Goal: Information Seeking & Learning: Check status

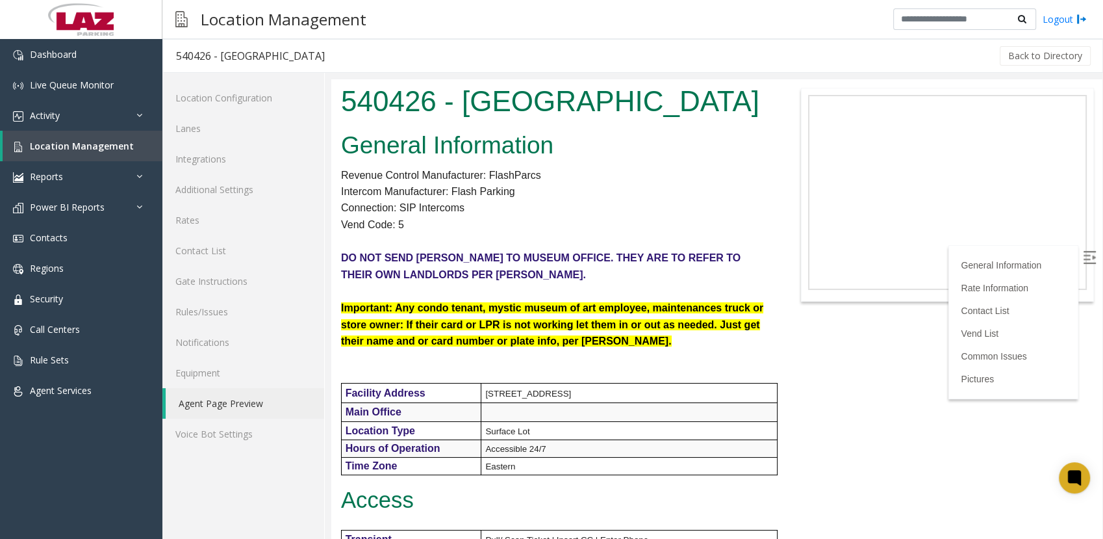
scroll to position [1123, 0]
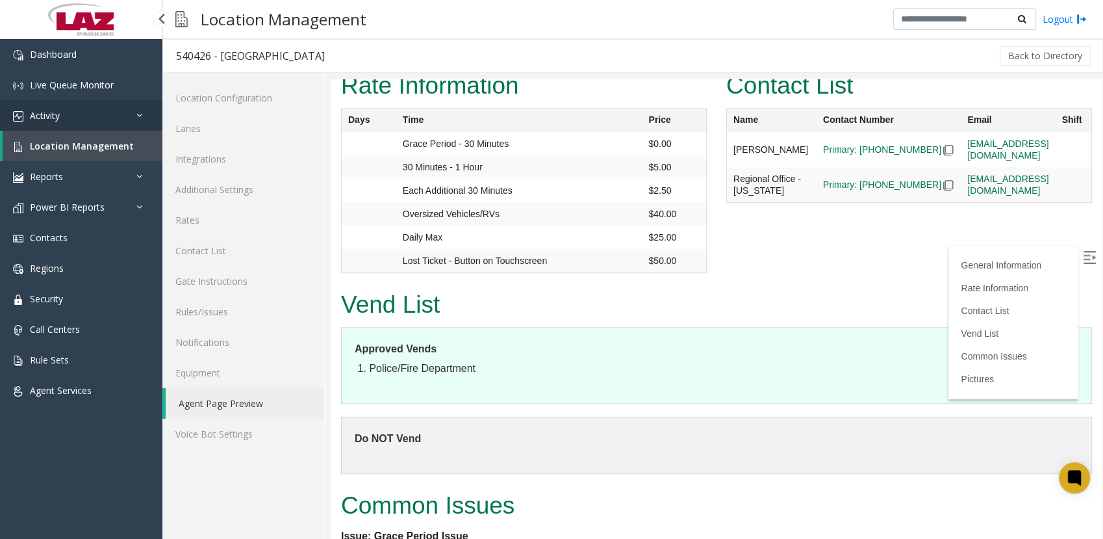
click at [78, 117] on link "Activity" at bounding box center [81, 115] width 162 height 31
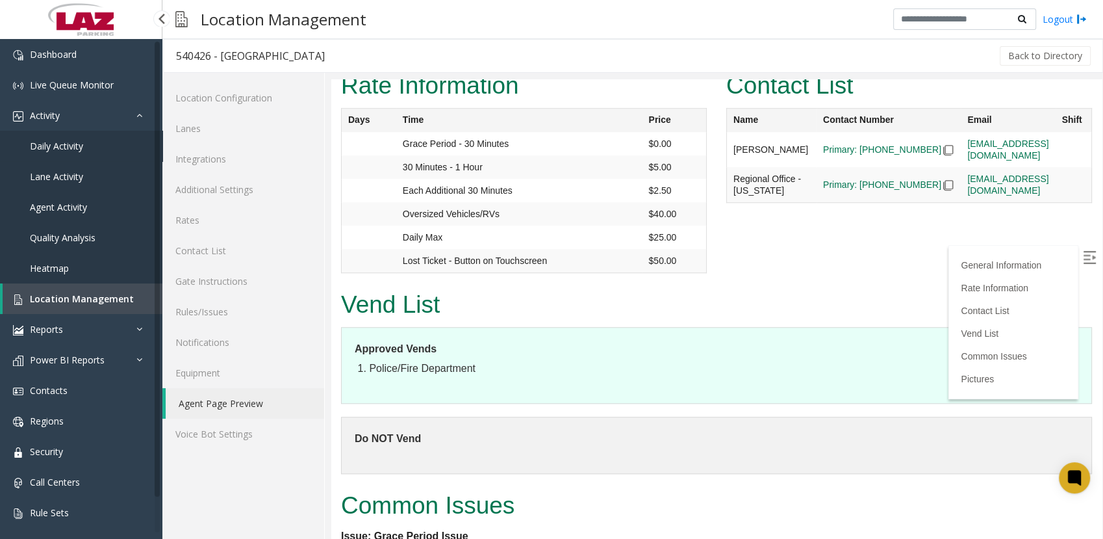
click at [53, 153] on link "Daily Activity" at bounding box center [81, 146] width 162 height 31
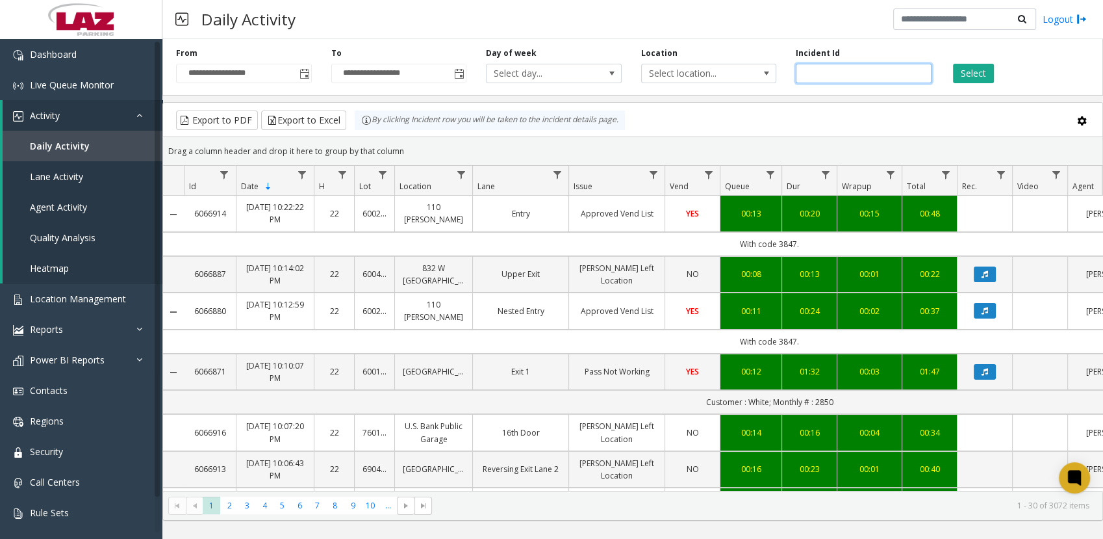
click at [833, 72] on input "number" at bounding box center [864, 73] width 136 height 19
paste input "*******"
type input "*******"
click at [973, 68] on button "Select" at bounding box center [973, 73] width 41 height 19
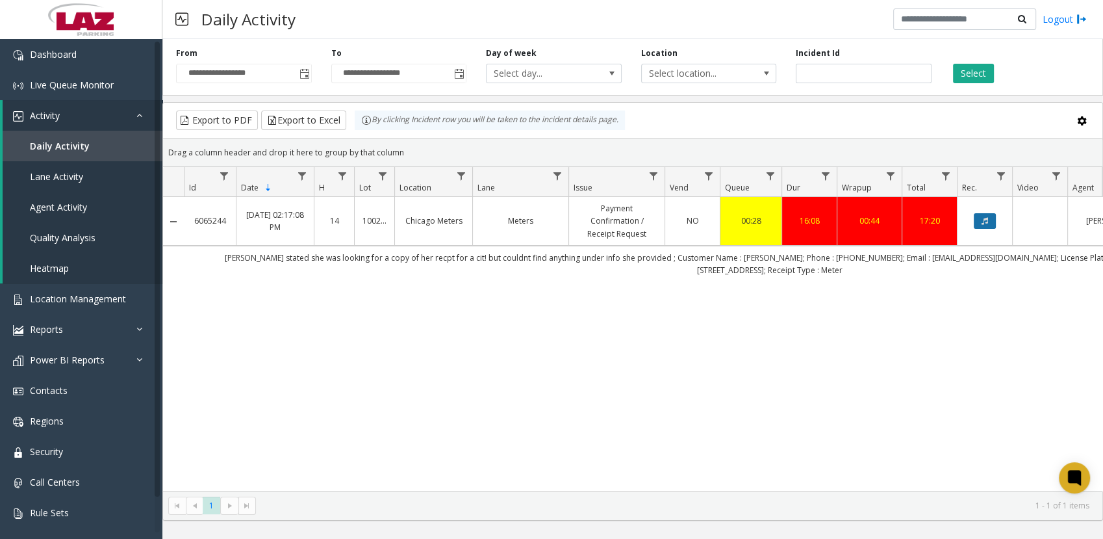
click at [992, 216] on button "Data table" at bounding box center [985, 221] width 22 height 16
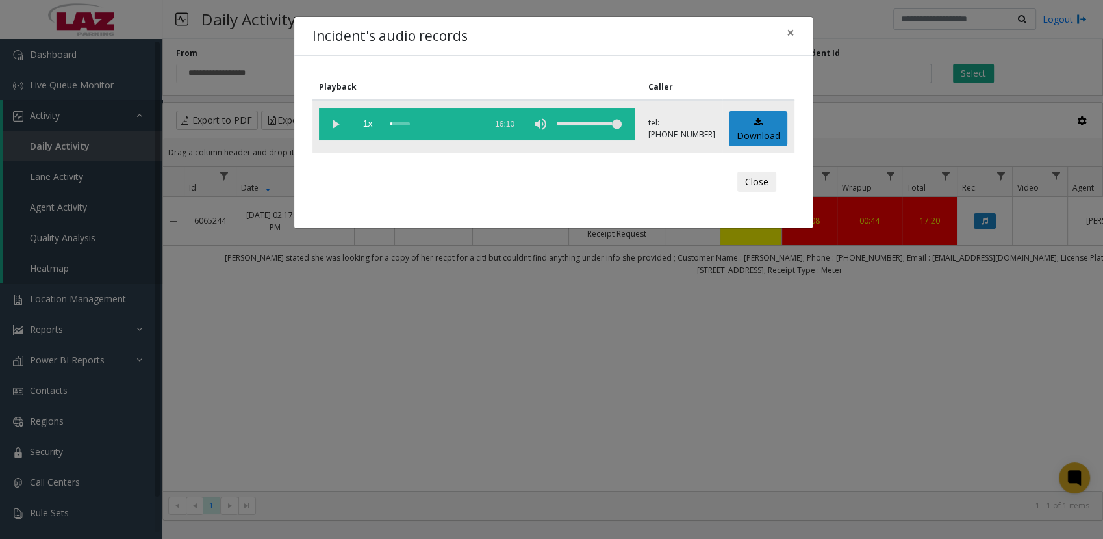
click at [343, 129] on vg-play-pause at bounding box center [335, 124] width 32 height 32
click at [365, 120] on span "1x" at bounding box center [368, 124] width 32 height 32
click at [335, 122] on vg-play-pause at bounding box center [335, 124] width 32 height 32
drag, startPoint x: 717, startPoint y: 124, endPoint x: 674, endPoint y: 126, distance: 43.6
click at [674, 126] on td "tel:[PHONE_NUMBER]" at bounding box center [682, 126] width 81 height 53
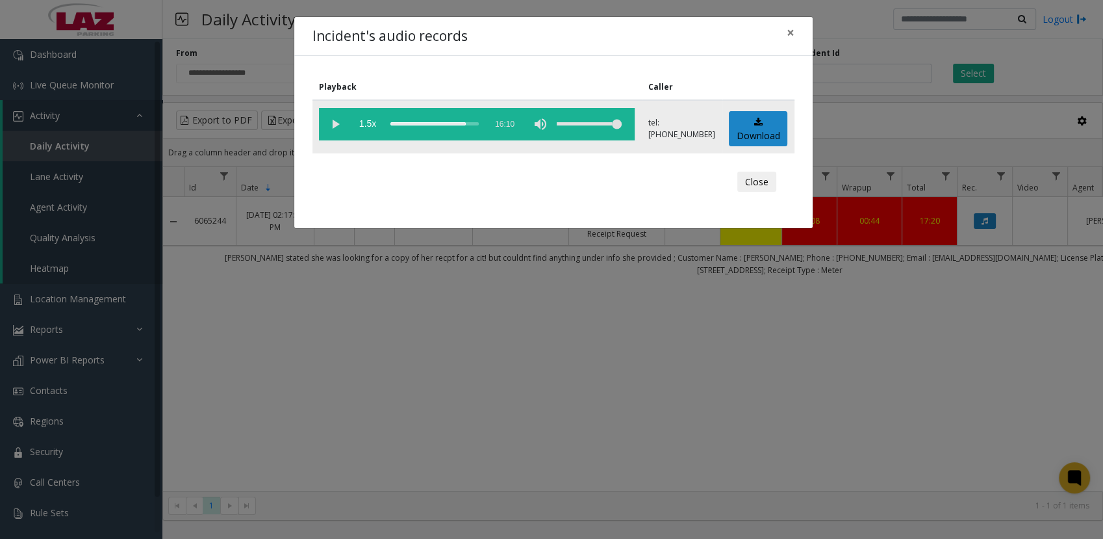
drag, startPoint x: 674, startPoint y: 126, endPoint x: 689, endPoint y: 131, distance: 16.2
click at [689, 131] on td "tel:[PHONE_NUMBER]" at bounding box center [682, 126] width 81 height 53
click at [713, 123] on p "tel:[PHONE_NUMBER]" at bounding box center [681, 128] width 67 height 23
drag, startPoint x: 719, startPoint y: 123, endPoint x: 672, endPoint y: 125, distance: 46.8
click at [672, 125] on td "tel:[PHONE_NUMBER]" at bounding box center [682, 126] width 81 height 53
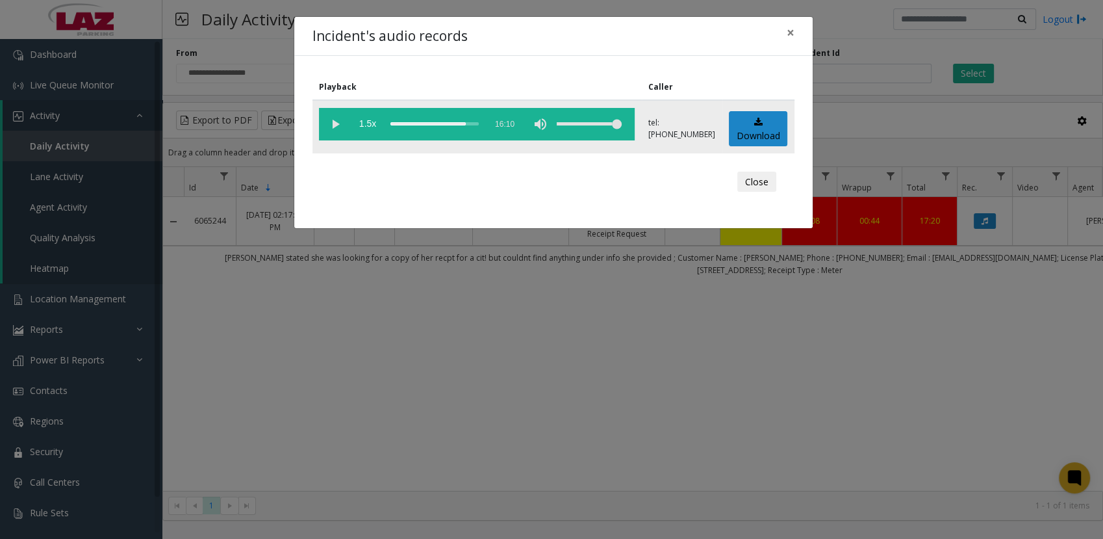
copy p "7035863362"
